Goal: Check status: Check status

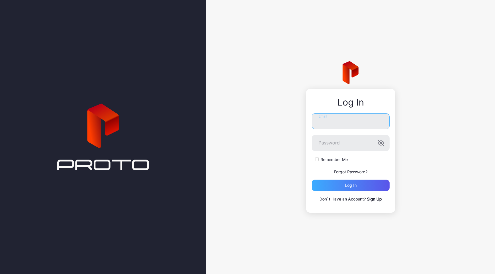
type input "**********"
click at [343, 182] on div "Log in" at bounding box center [351, 185] width 78 height 11
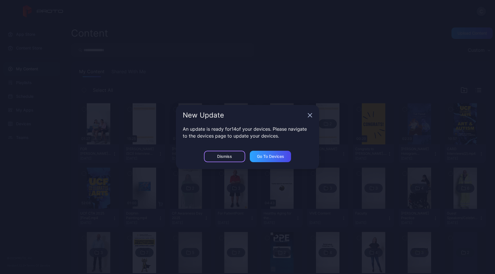
click at [233, 157] on div "Dismiss" at bounding box center [224, 156] width 41 height 11
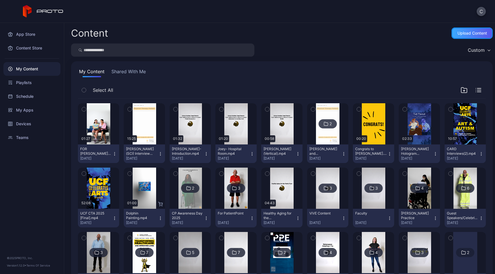
click at [467, 38] on div "Upload Content" at bounding box center [471, 32] width 41 height 11
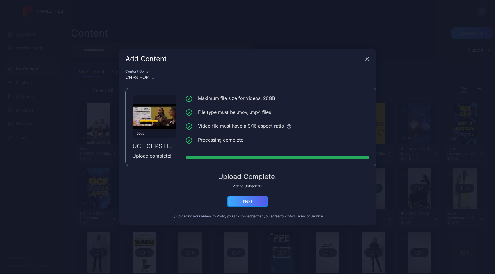
click at [247, 200] on div "Next" at bounding box center [247, 201] width 9 height 5
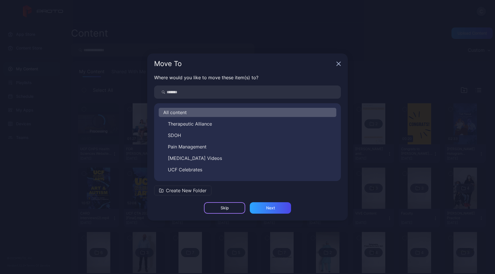
click at [239, 209] on div "Skip" at bounding box center [224, 207] width 41 height 11
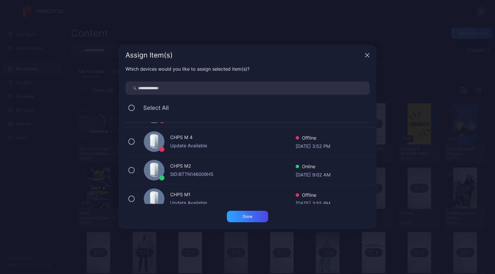
scroll to position [405, 0]
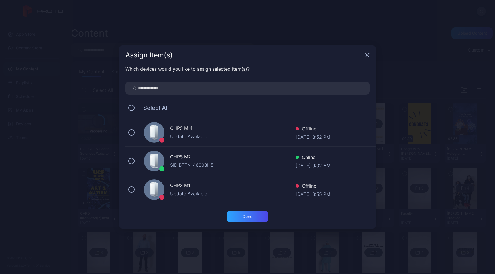
click at [221, 161] on div "CHPS M2" at bounding box center [232, 157] width 125 height 8
click at [253, 216] on div "Done" at bounding box center [247, 216] width 41 height 11
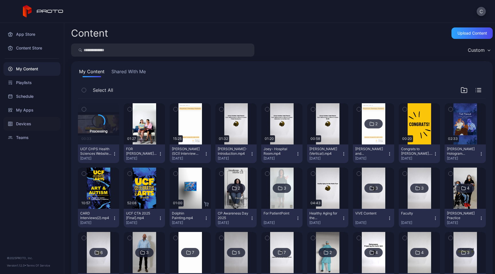
click at [29, 126] on div "Devices" at bounding box center [31, 124] width 57 height 14
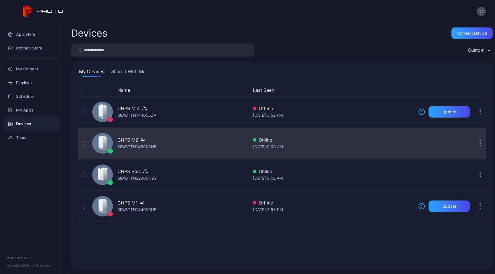
click at [124, 146] on div "SID: BTTN146008H5" at bounding box center [136, 146] width 39 height 7
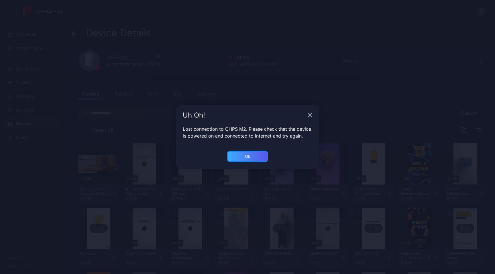
click at [252, 158] on div "Ok" at bounding box center [247, 156] width 41 height 11
